Goal: Navigation & Orientation: Find specific page/section

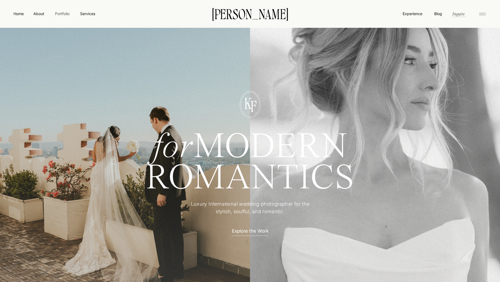
click at [64, 15] on nav "Portfolio" at bounding box center [62, 14] width 19 height 6
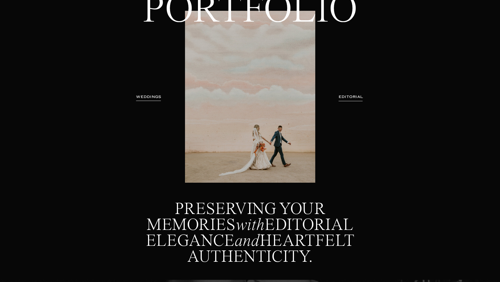
scroll to position [2, 0]
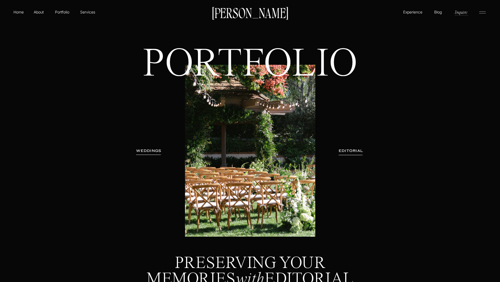
drag, startPoint x: 143, startPoint y: 59, endPoint x: 367, endPoint y: 46, distance: 224.9
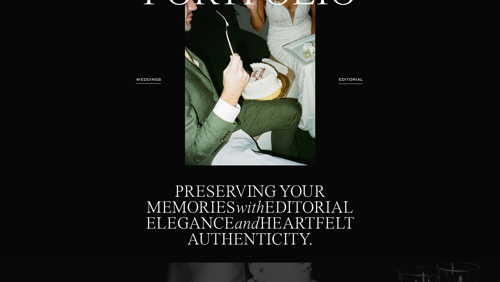
scroll to position [0, 0]
